Goal: Navigation & Orientation: Find specific page/section

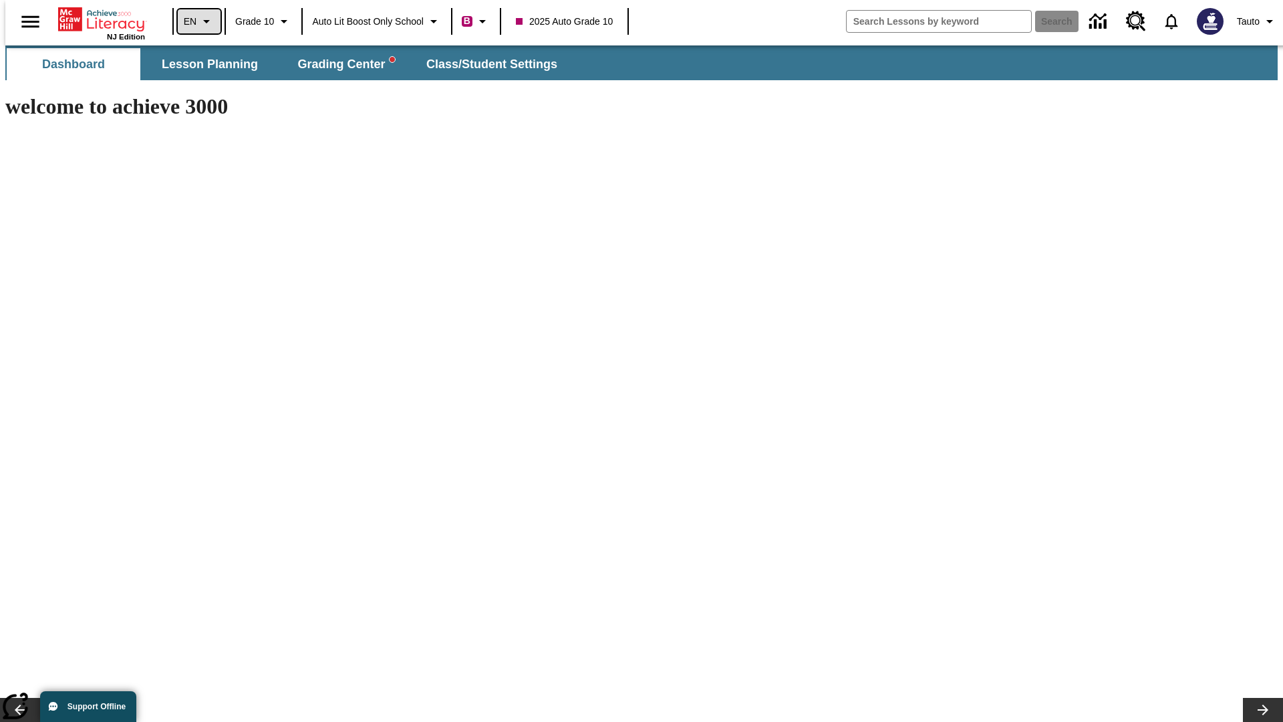
click at [198, 21] on icon "Language: EN, Select a language" at bounding box center [206, 21] width 16 height 16
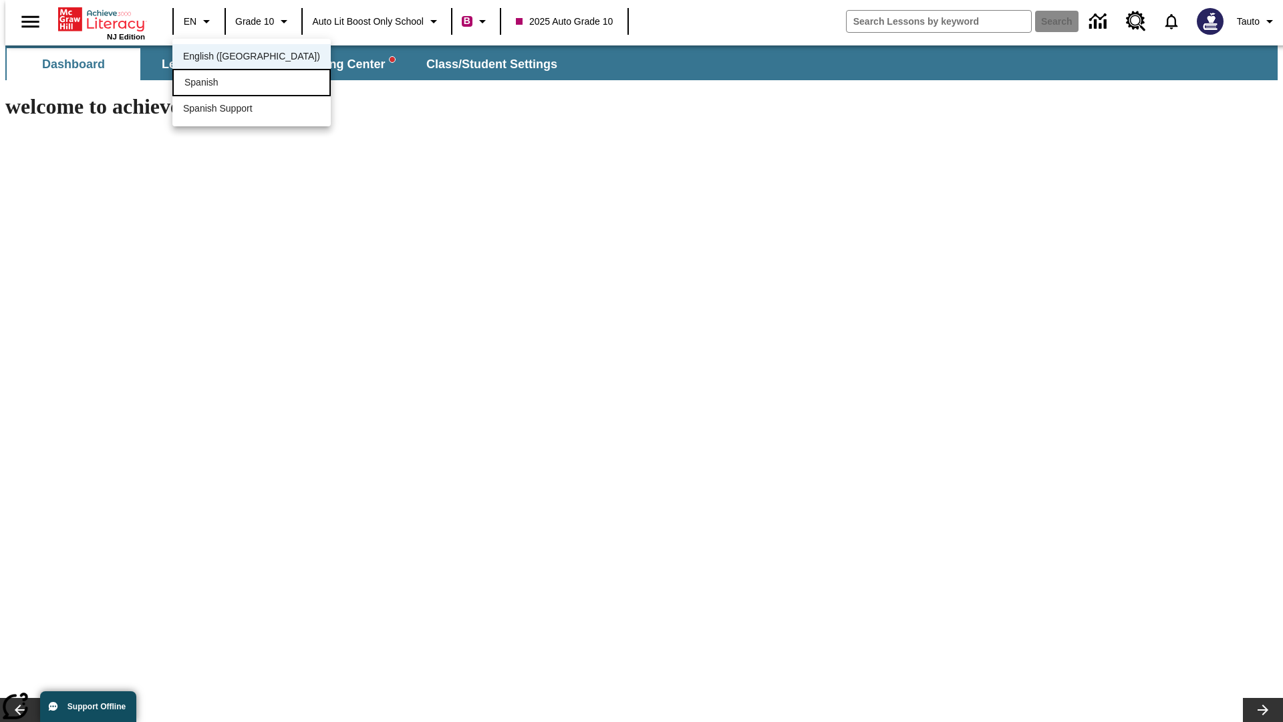
click at [222, 84] on div "Spanish" at bounding box center [251, 82] width 158 height 27
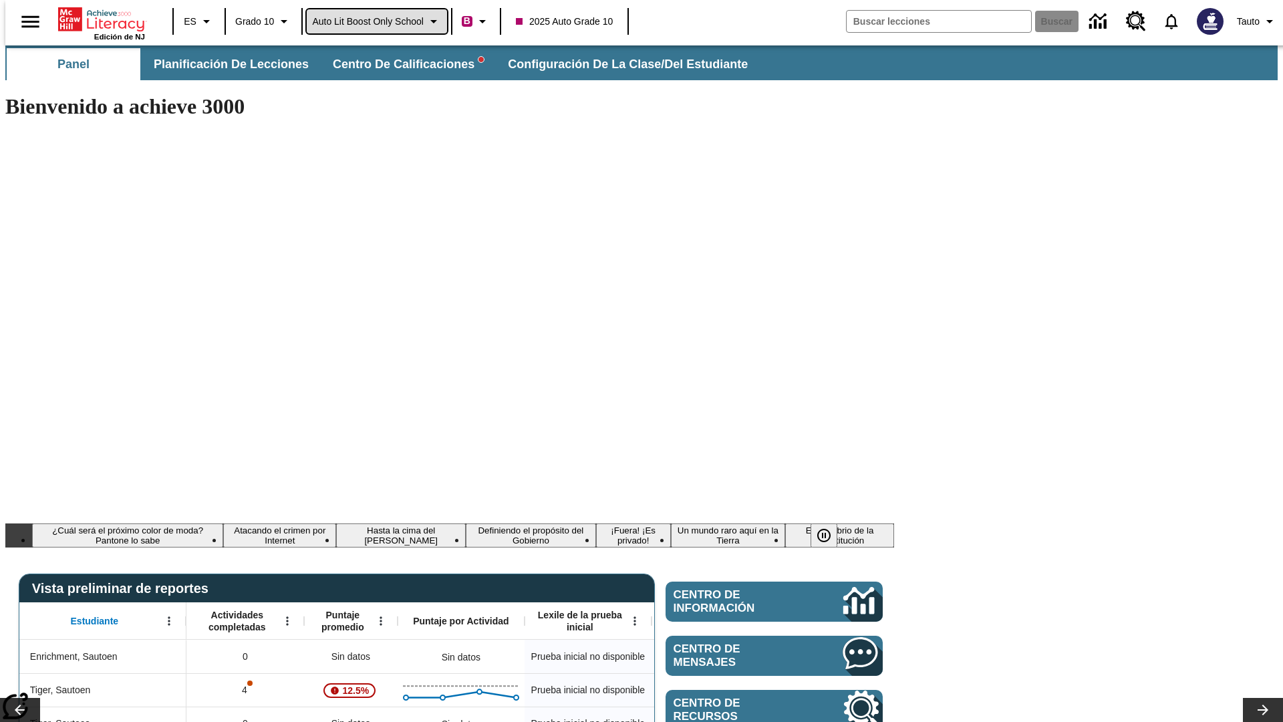
click at [376, 21] on span "Auto Lit Boost only School" at bounding box center [368, 22] width 112 height 14
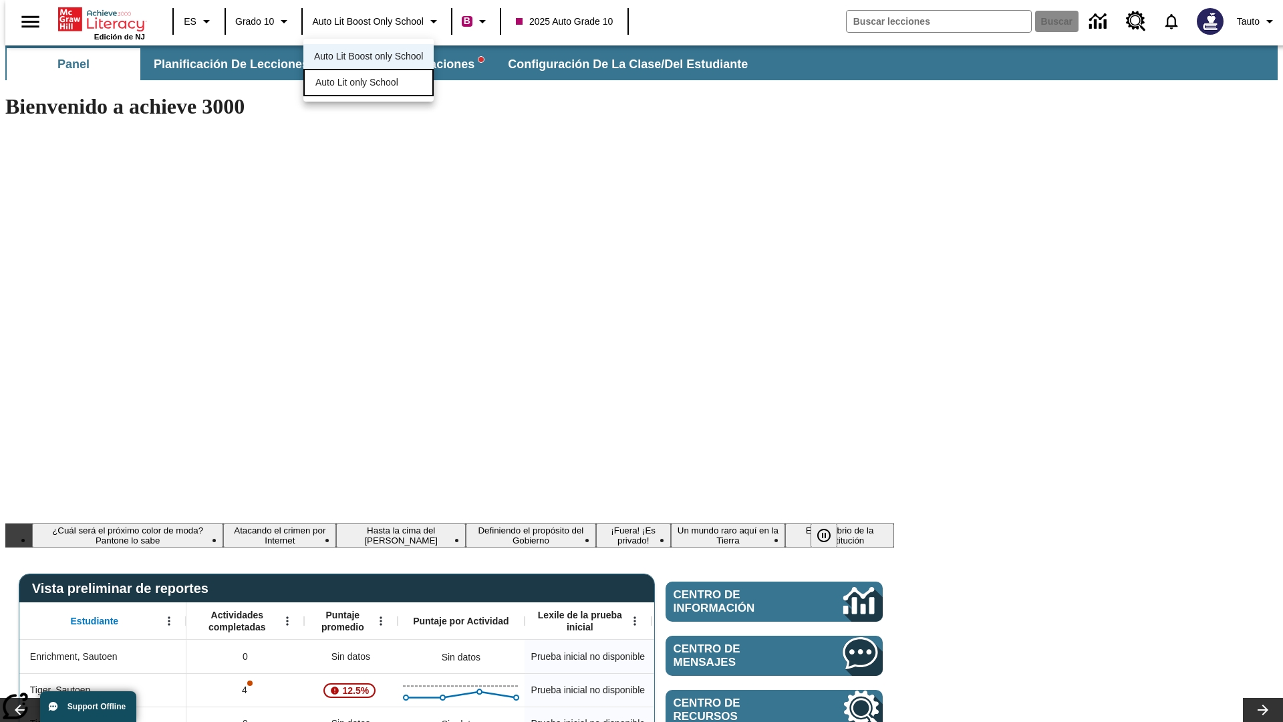
click at [357, 84] on span "Auto Lit only School" at bounding box center [356, 82] width 83 height 14
